Goal: Find specific page/section

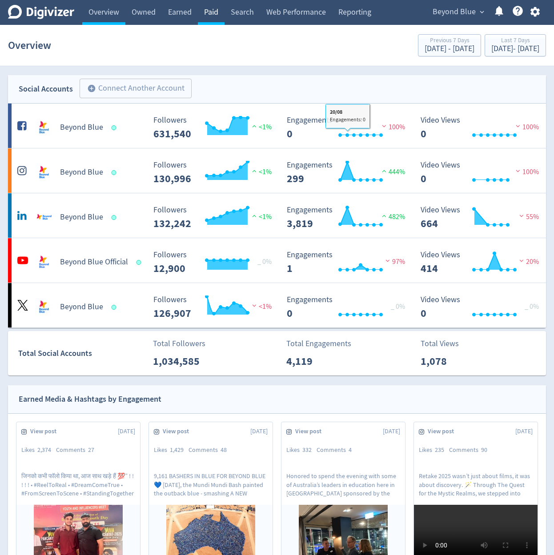
click at [213, 19] on link "Paid" at bounding box center [211, 12] width 27 height 25
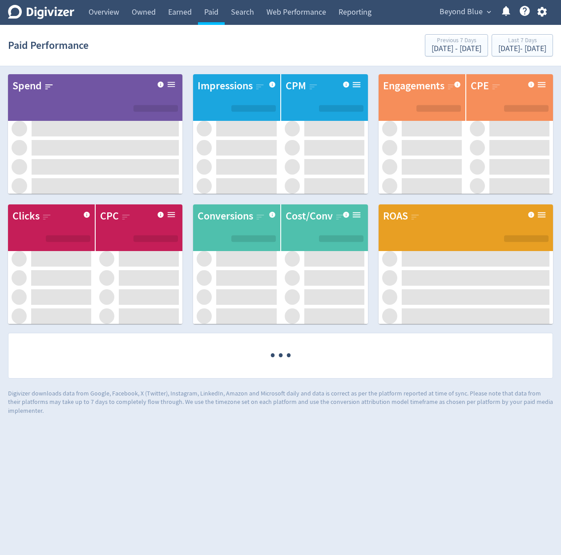
click at [545, 10] on icon "button" at bounding box center [541, 12] width 9 height 10
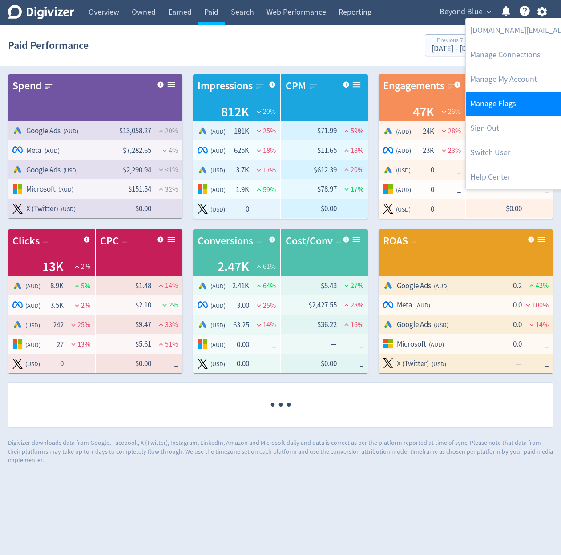
click at [523, 102] on link "Manage Flags" at bounding box center [556, 104] width 181 height 24
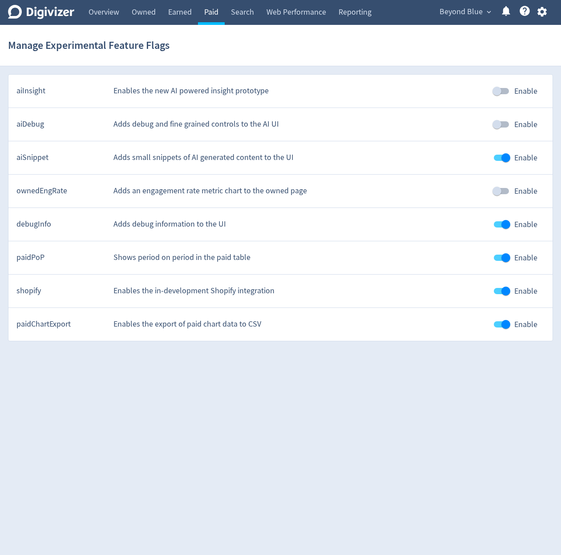
click at [221, 19] on link "Paid" at bounding box center [211, 12] width 27 height 25
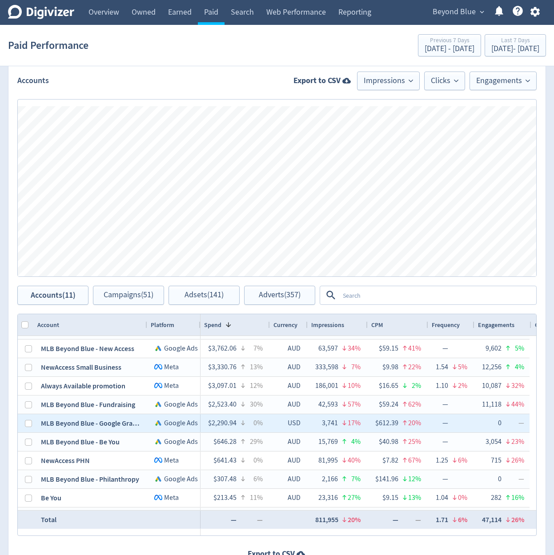
scroll to position [31, 0]
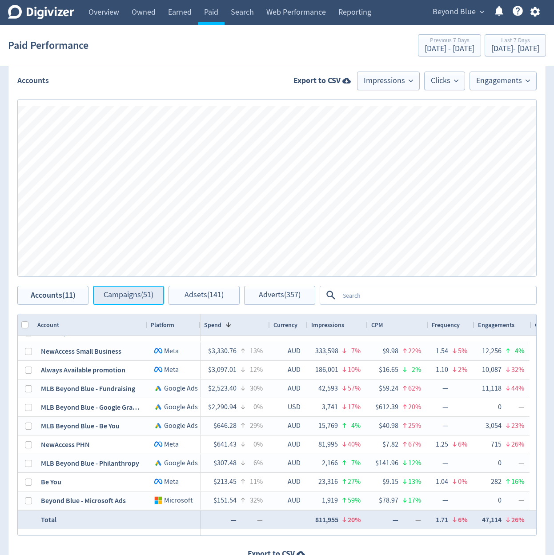
click at [141, 302] on button "Campaigns (51)" at bounding box center [128, 295] width 71 height 19
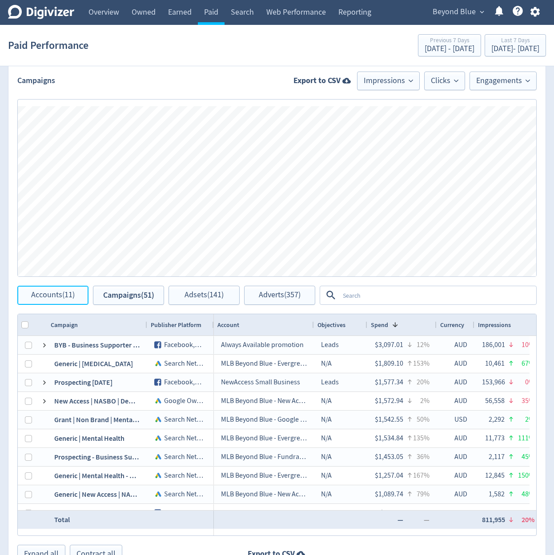
drag, startPoint x: 83, startPoint y: 300, endPoint x: 281, endPoint y: 272, distance: 200.3
click at [81, 300] on button "Accounts (11)" at bounding box center [52, 295] width 71 height 19
